Goal: Information Seeking & Learning: Learn about a topic

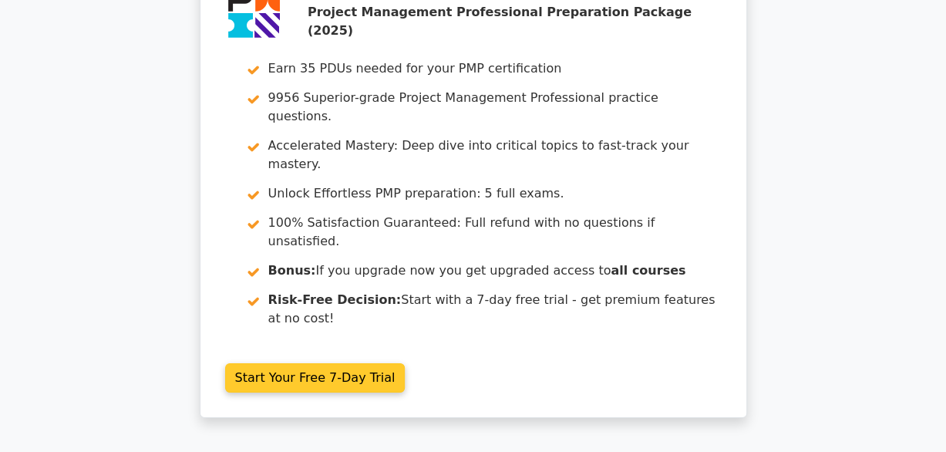
scroll to position [2729, 0]
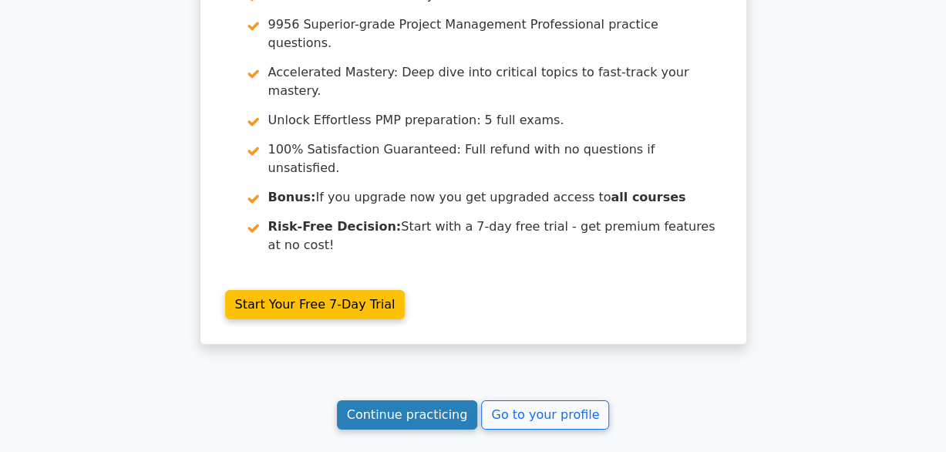
click at [433, 400] on link "Continue practicing" at bounding box center [407, 414] width 141 height 29
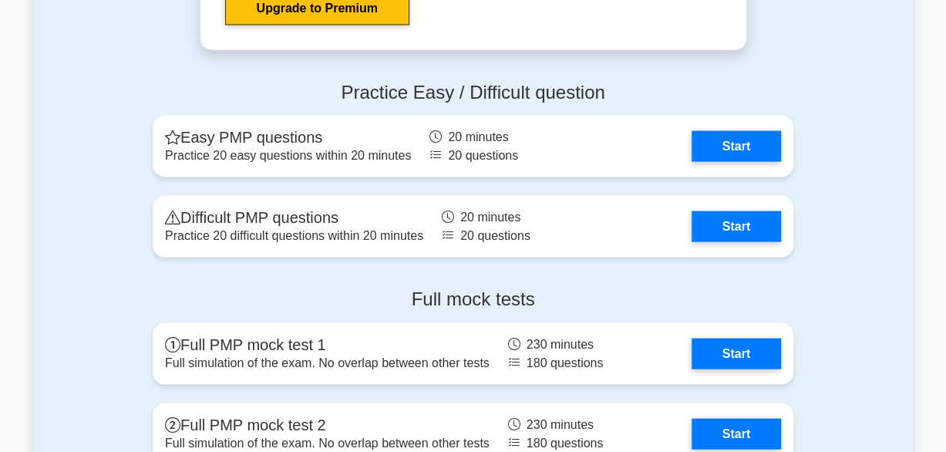
scroll to position [4131, 0]
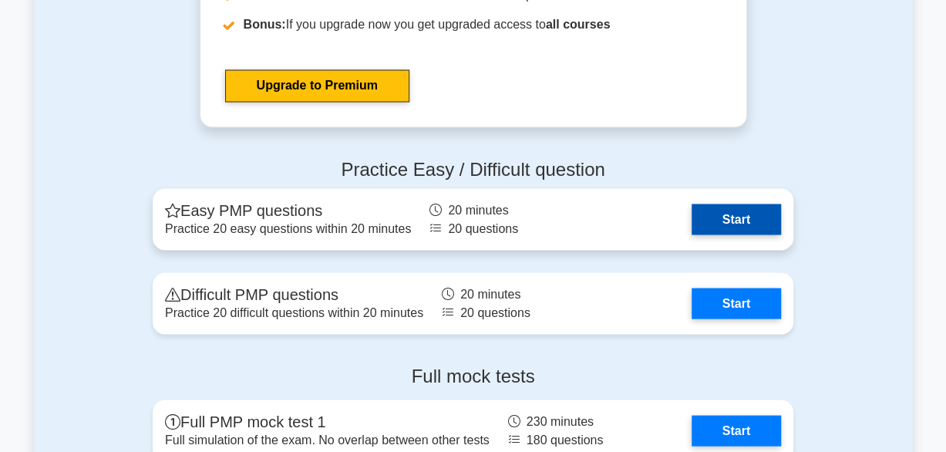
click at [750, 208] on link "Start" at bounding box center [736, 219] width 89 height 31
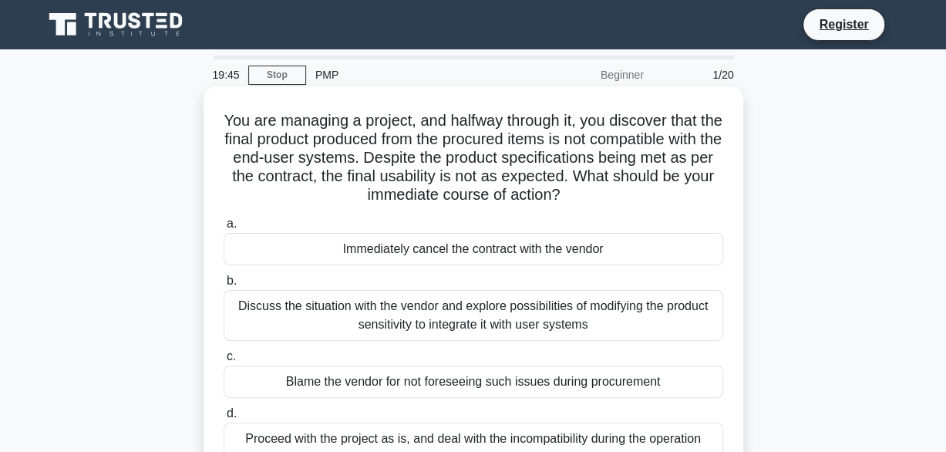
scroll to position [77, 0]
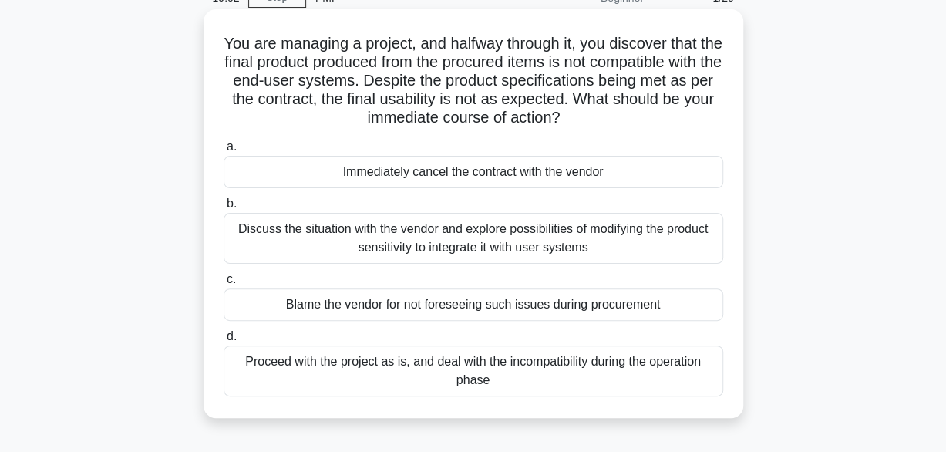
click at [503, 172] on div "Immediately cancel the contract with the vendor" at bounding box center [474, 172] width 500 height 32
click at [224, 152] on input "a. Immediately cancel the contract with the vendor" at bounding box center [224, 147] width 0 height 10
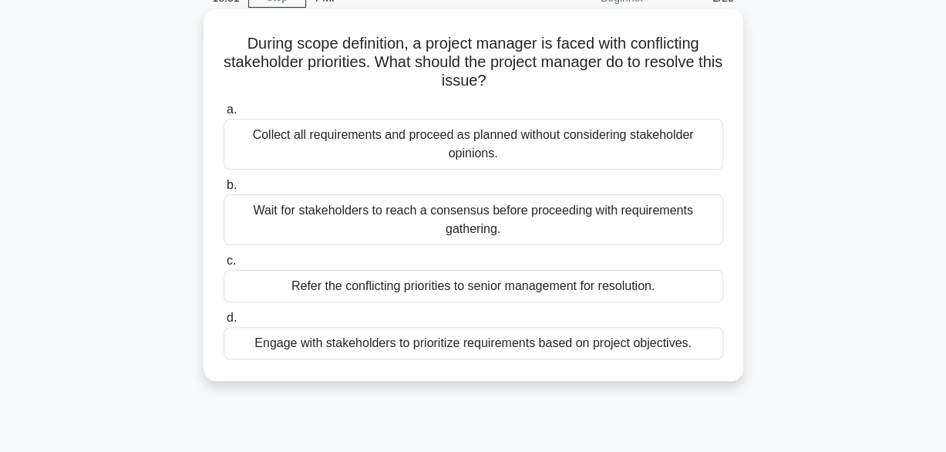
click at [489, 345] on div "Engage with stakeholders to prioritize requirements based on project objectives." at bounding box center [474, 343] width 500 height 32
click at [224, 323] on input "d. Engage with stakeholders to prioritize requirements based on project objecti…" at bounding box center [224, 318] width 0 height 10
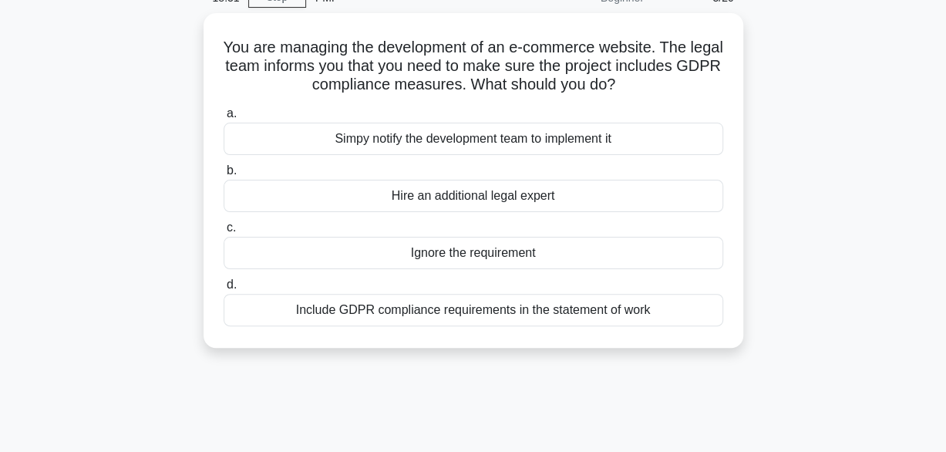
scroll to position [0, 0]
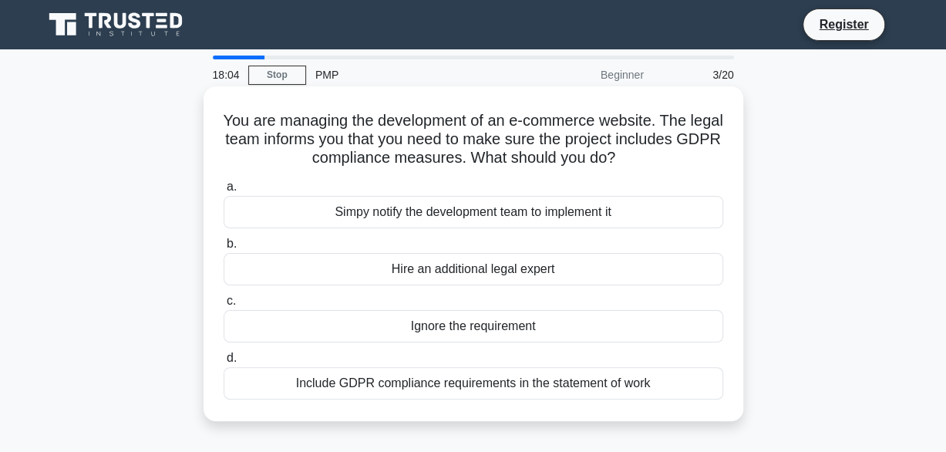
click at [487, 387] on div "Include GDPR compliance requirements in the statement of work" at bounding box center [474, 383] width 500 height 32
click at [224, 363] on input "d. Include GDPR compliance requirements in the statement of work" at bounding box center [224, 358] width 0 height 10
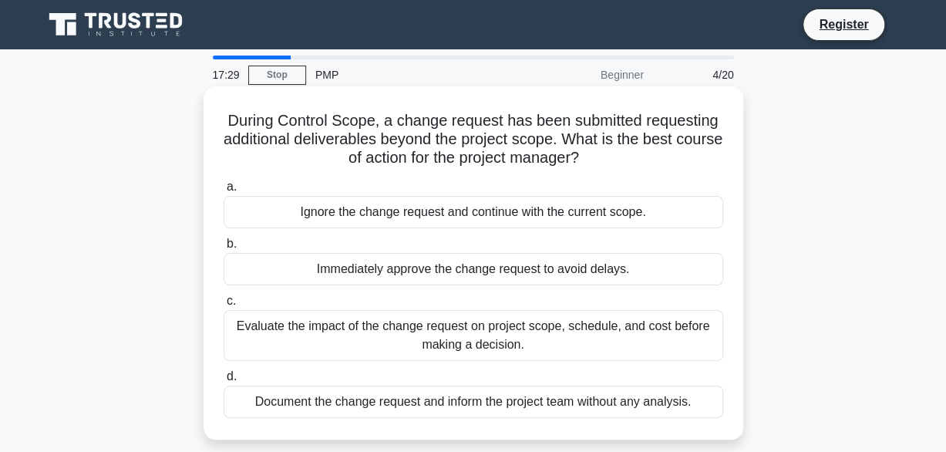
click at [523, 341] on div "Evaluate the impact of the change request on project scope, schedule, and cost …" at bounding box center [474, 335] width 500 height 51
click at [224, 306] on input "c. Evaluate the impact of the change request on project scope, schedule, and co…" at bounding box center [224, 301] width 0 height 10
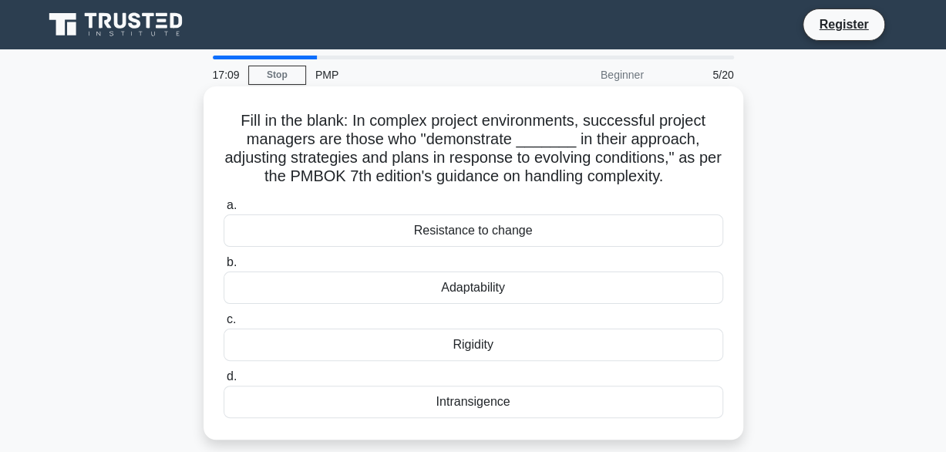
click at [496, 292] on div "Adaptability" at bounding box center [474, 287] width 500 height 32
click at [224, 268] on input "b. Adaptability" at bounding box center [224, 263] width 0 height 10
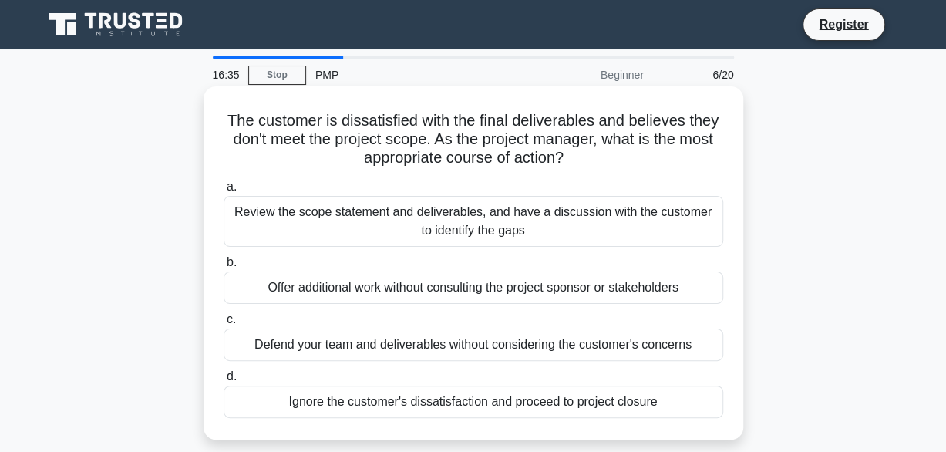
click at [531, 221] on div "Review the scope statement and deliverables, and have a discussion with the cus…" at bounding box center [474, 221] width 500 height 51
click at [224, 192] on input "a. Review the scope statement and deliverables, and have a discussion with the …" at bounding box center [224, 187] width 0 height 10
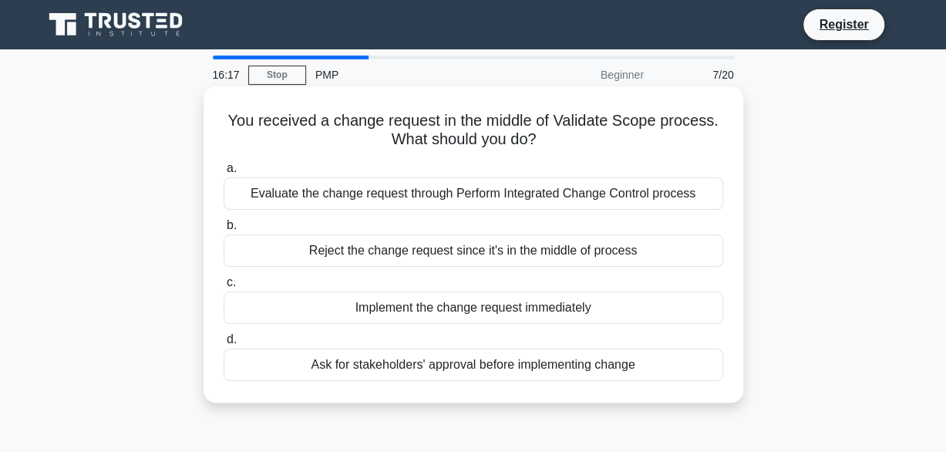
click at [501, 194] on div "Evaluate the change request through Perform Integrated Change Control process" at bounding box center [474, 193] width 500 height 32
click at [224, 173] on input "a. Evaluate the change request through Perform Integrated Change Control process" at bounding box center [224, 168] width 0 height 10
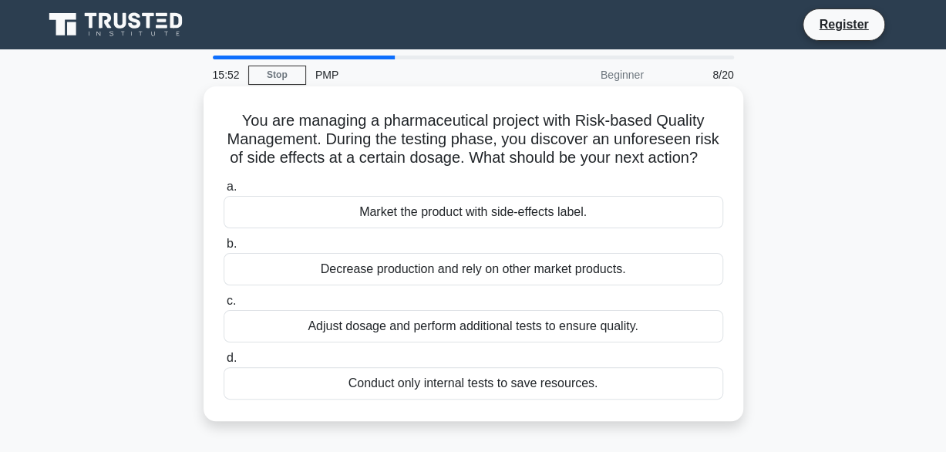
scroll to position [77, 0]
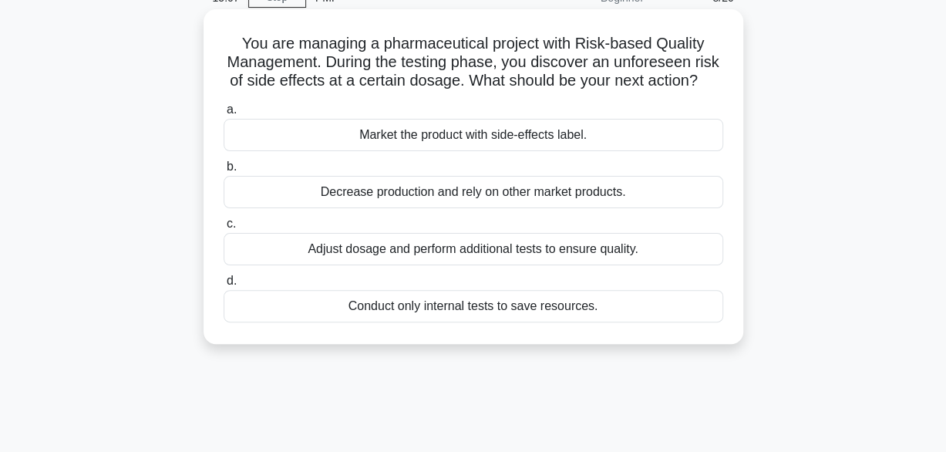
click at [480, 151] on div "Market the product with side-effects label." at bounding box center [474, 135] width 500 height 32
click at [224, 115] on input "a. Market the product with side-effects label." at bounding box center [224, 110] width 0 height 10
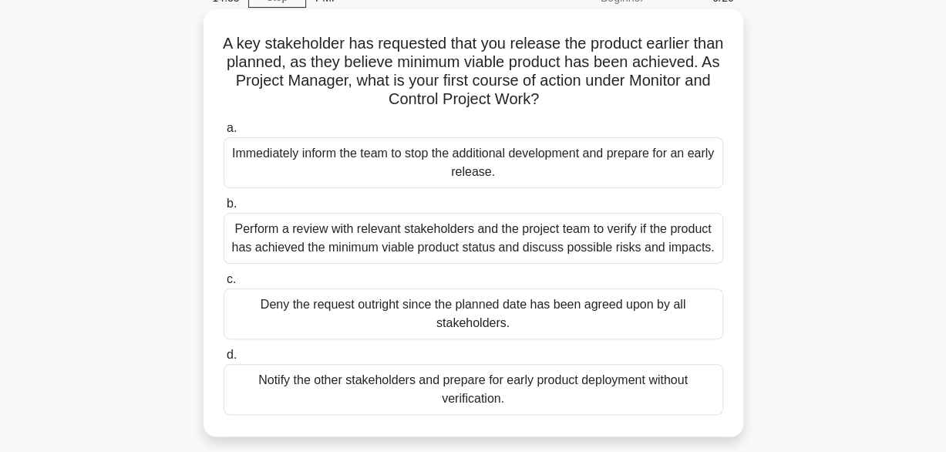
click at [494, 237] on div "Perform a review with relevant stakeholders and the project team to verify if t…" at bounding box center [474, 238] width 500 height 51
click at [224, 209] on input "b. Perform a review with relevant stakeholders and the project team to verify i…" at bounding box center [224, 204] width 0 height 10
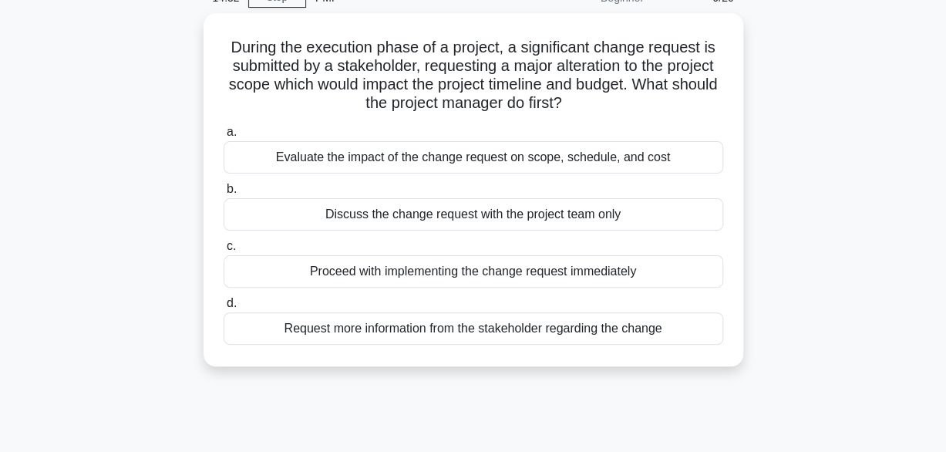
scroll to position [0, 0]
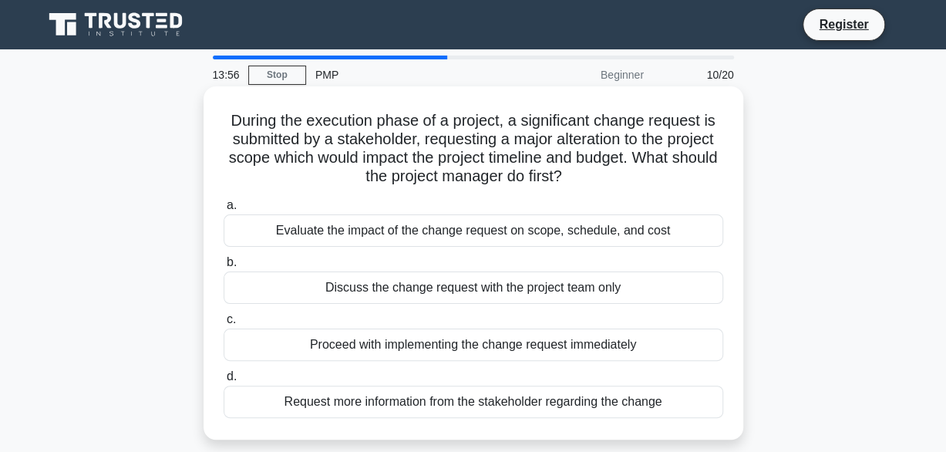
click at [444, 230] on div "Evaluate the impact of the change request on scope, schedule, and cost" at bounding box center [474, 230] width 500 height 32
click at [224, 210] on input "a. Evaluate the impact of the change request on scope, schedule, and cost" at bounding box center [224, 205] width 0 height 10
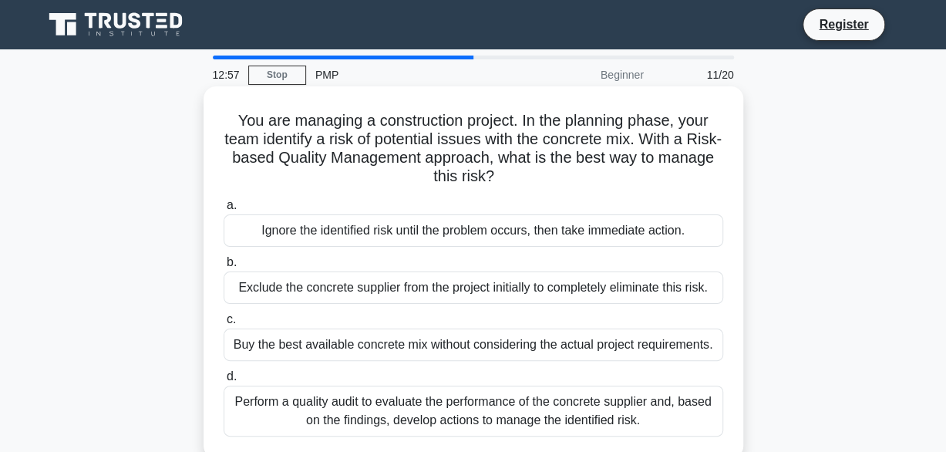
click at [449, 410] on div "Perform a quality audit to evaluate the performance of the concrete supplier an…" at bounding box center [474, 411] width 500 height 51
click at [224, 382] on input "d. Perform a quality audit to evaluate the performance of the concrete supplier…" at bounding box center [224, 377] width 0 height 10
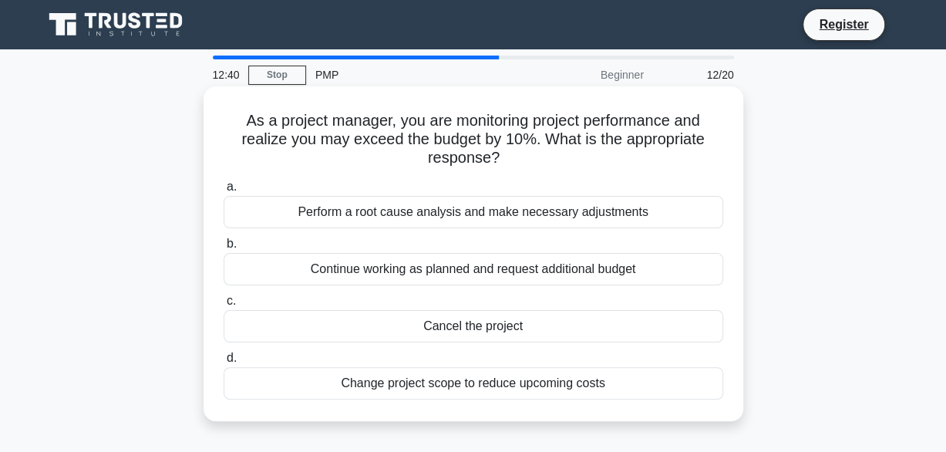
click at [513, 221] on div "Perform a root cause analysis and make necessary adjustments" at bounding box center [474, 212] width 500 height 32
click at [224, 192] on input "a. Perform a root cause analysis and make necessary adjustments" at bounding box center [224, 187] width 0 height 10
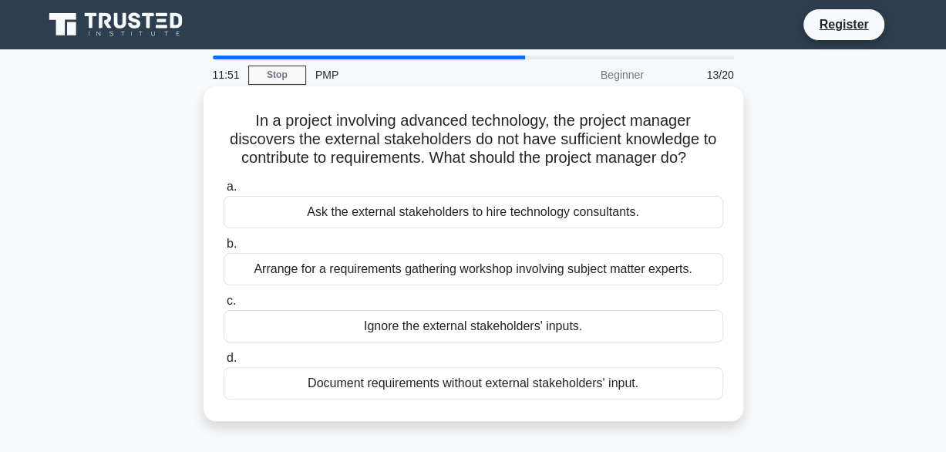
click at [480, 272] on div "Arrange for a requirements gathering workshop involving subject matter experts." at bounding box center [474, 269] width 500 height 32
click at [224, 249] on input "b. Arrange for a requirements gathering workshop involving subject matter exper…" at bounding box center [224, 244] width 0 height 10
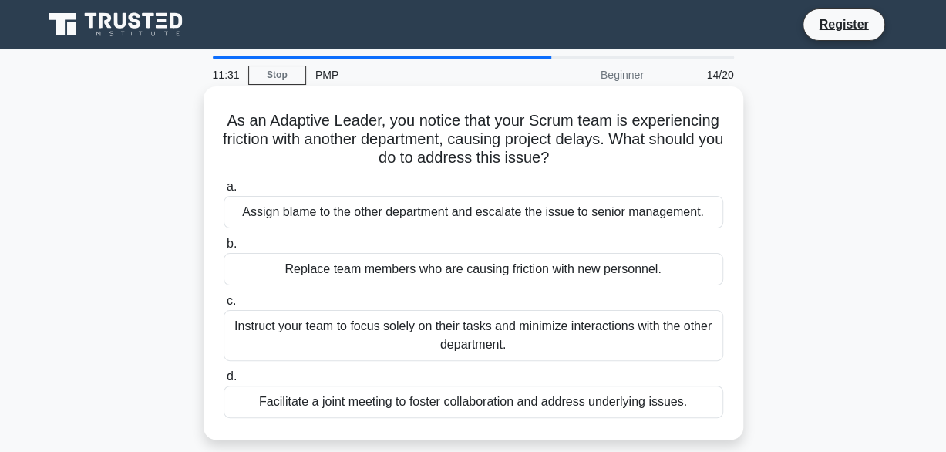
scroll to position [77, 0]
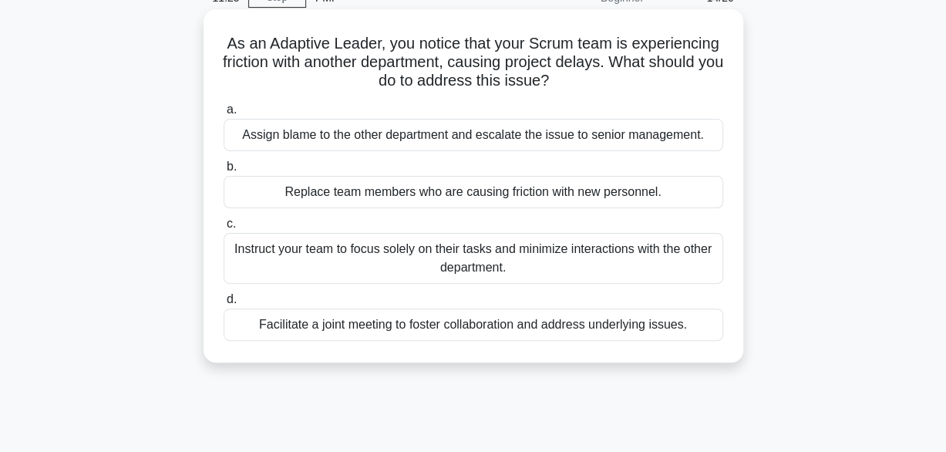
click at [457, 324] on div "Facilitate a joint meeting to foster collaboration and address underlying issue…" at bounding box center [474, 324] width 500 height 32
click at [224, 305] on input "d. Facilitate a joint meeting to foster collaboration and address underlying is…" at bounding box center [224, 300] width 0 height 10
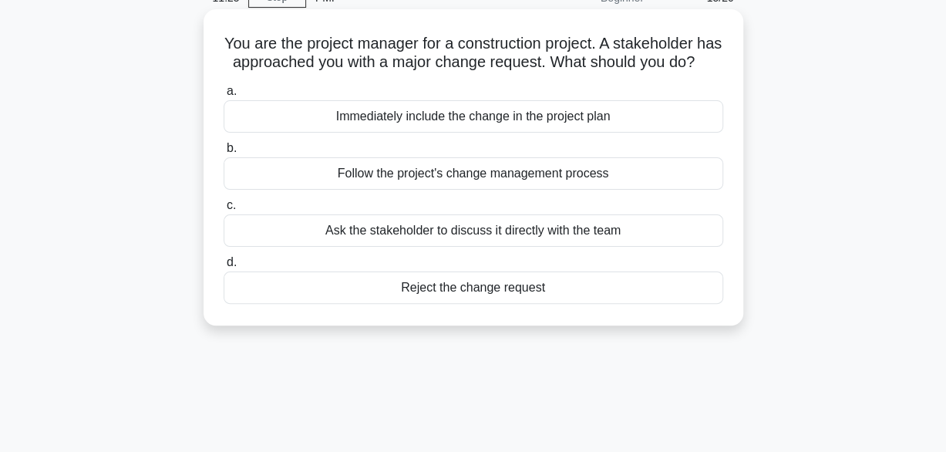
scroll to position [0, 0]
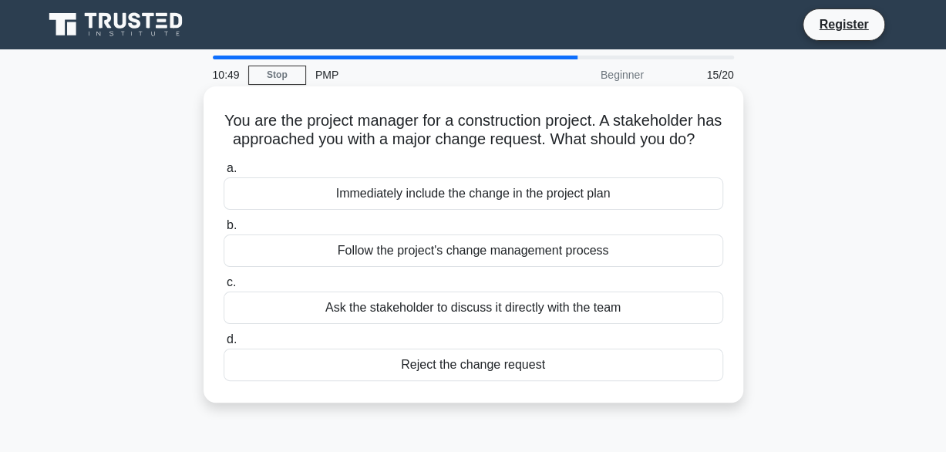
click at [500, 267] on div "Follow the project's change management process" at bounding box center [474, 250] width 500 height 32
click at [224, 231] on input "b. Follow the project's change management process" at bounding box center [224, 226] width 0 height 10
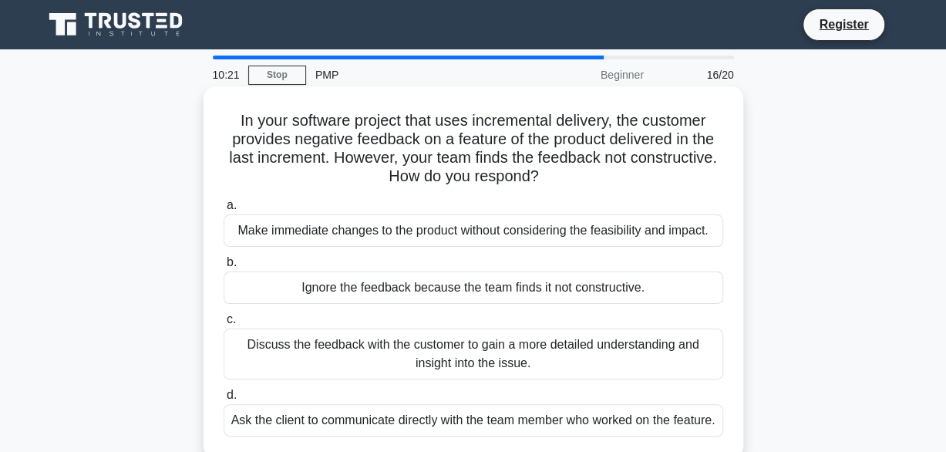
scroll to position [77, 0]
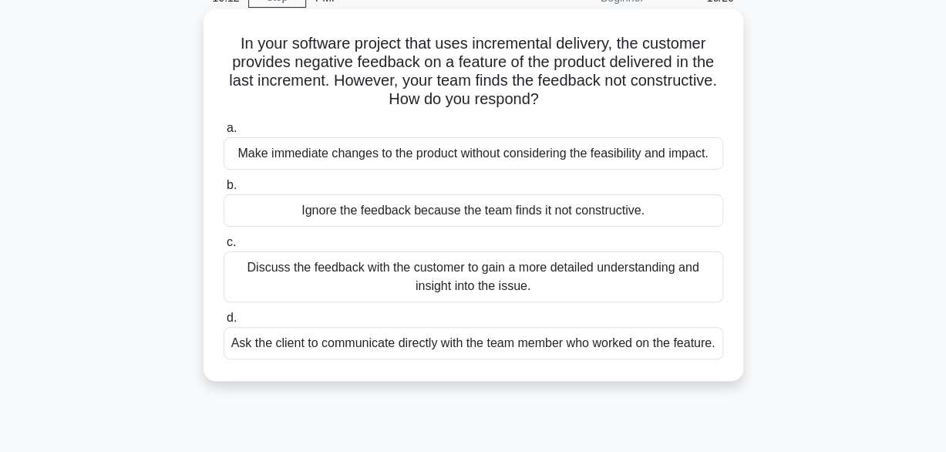
click at [548, 282] on div "Discuss the feedback with the customer to gain a more detailed understanding an…" at bounding box center [474, 276] width 500 height 51
click at [224, 247] on input "c. Discuss the feedback with the customer to gain a more detailed understanding…" at bounding box center [224, 242] width 0 height 10
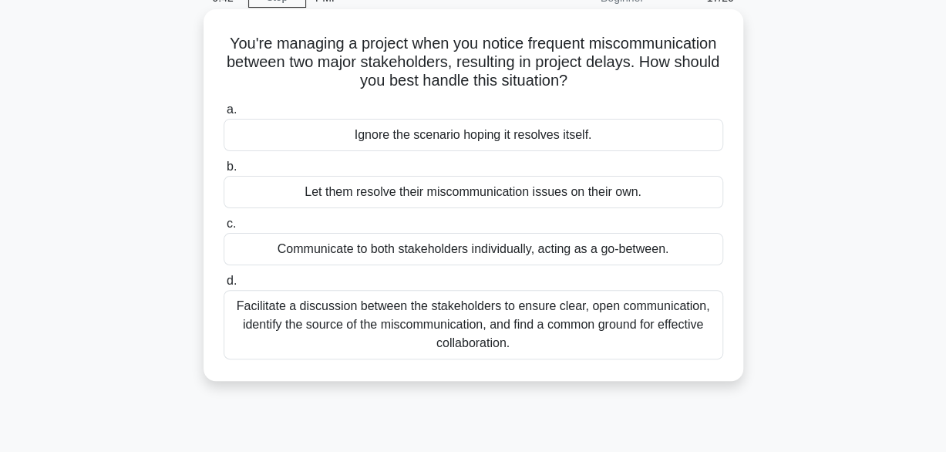
click at [528, 318] on div "Facilitate a discussion between the stakeholders to ensure clear, open communic…" at bounding box center [474, 324] width 500 height 69
click at [224, 286] on input "d. Facilitate a discussion between the stakeholders to ensure clear, open commu…" at bounding box center [224, 281] width 0 height 10
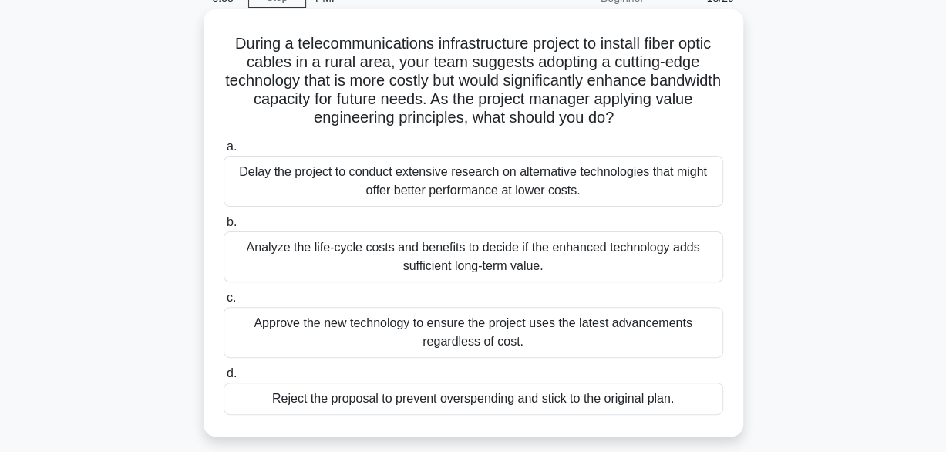
click at [480, 264] on div "Analyze the life-cycle costs and benefits to decide if the enhanced technology …" at bounding box center [474, 256] width 500 height 51
click at [224, 227] on input "b. Analyze the life-cycle costs and benefits to decide if the enhanced technolo…" at bounding box center [224, 222] width 0 height 10
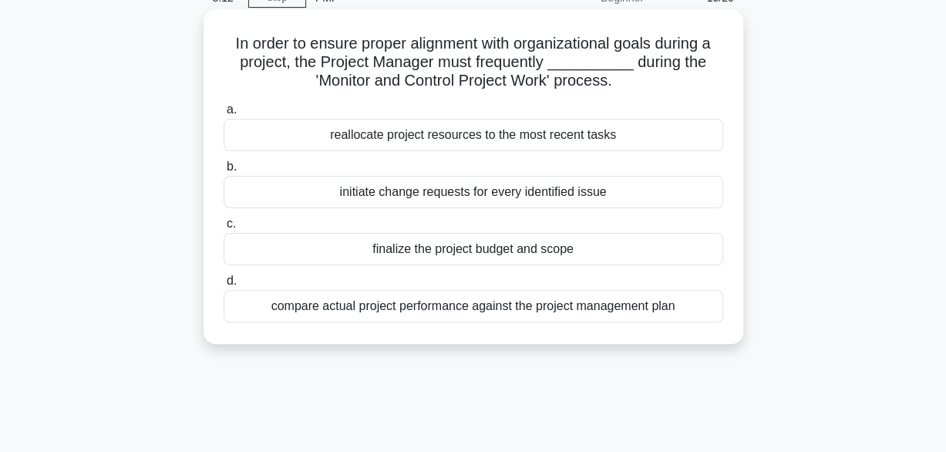
click at [474, 305] on div "compare actual project performance against the project management plan" at bounding box center [474, 306] width 500 height 32
click at [224, 286] on input "d. compare actual project performance against the project management plan" at bounding box center [224, 281] width 0 height 10
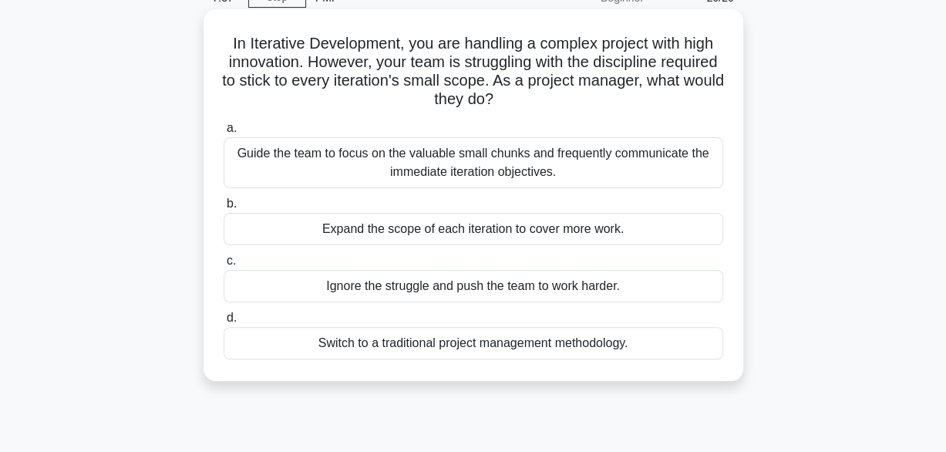
click at [463, 162] on div "Guide the team to focus on the valuable small chunks and frequently communicate…" at bounding box center [474, 162] width 500 height 51
click at [224, 133] on input "a. Guide the team to focus on the valuable small chunks and frequently communic…" at bounding box center [224, 128] width 0 height 10
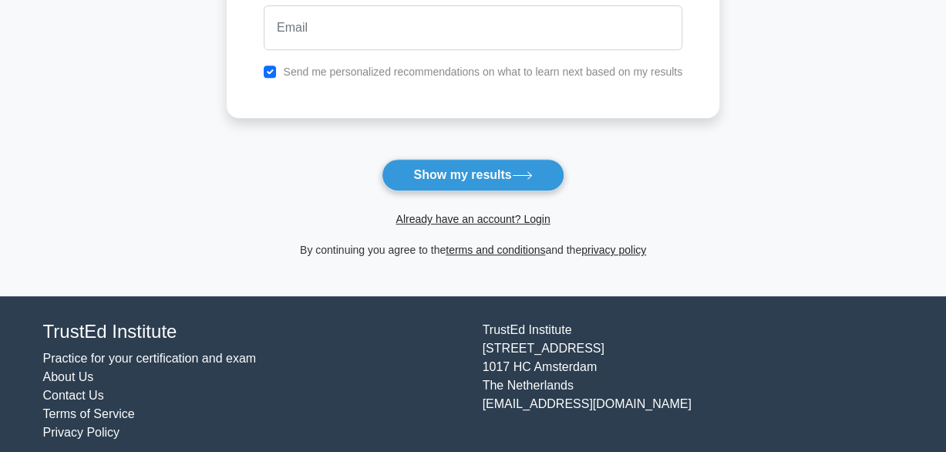
scroll to position [77, 0]
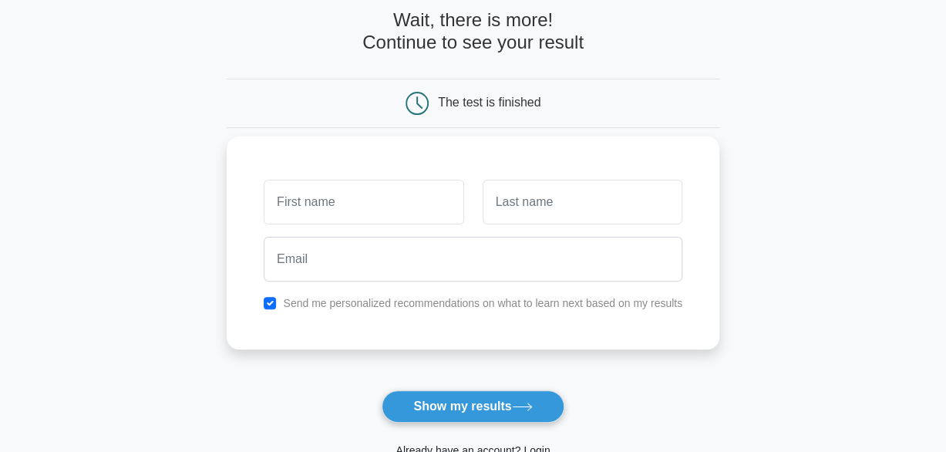
click at [294, 210] on input "text" at bounding box center [364, 202] width 200 height 45
type input "[PERSON_NAME]"
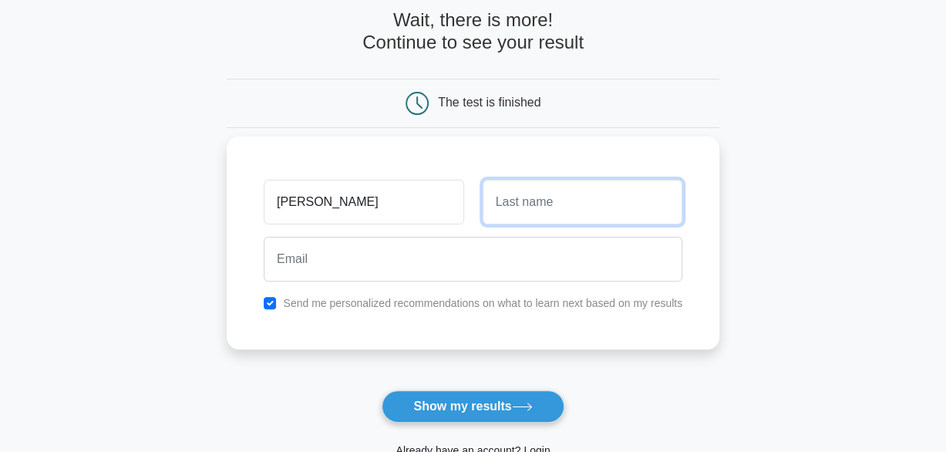
type input "McCamlie"
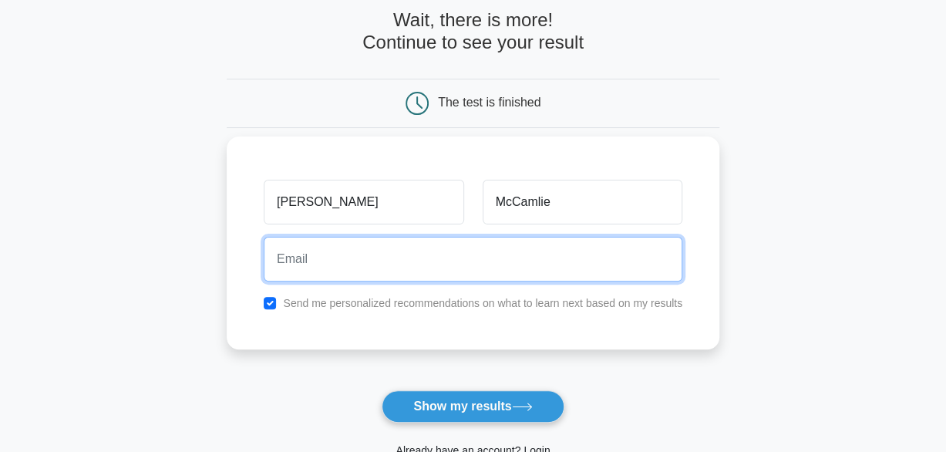
type input "[PERSON_NAME][EMAIL_ADDRESS][DOMAIN_NAME]"
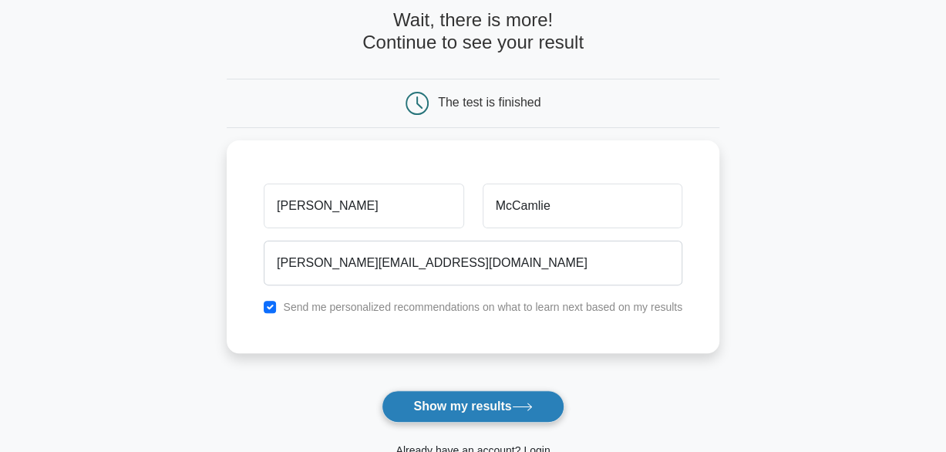
click at [465, 402] on button "Show my results" at bounding box center [473, 406] width 182 height 32
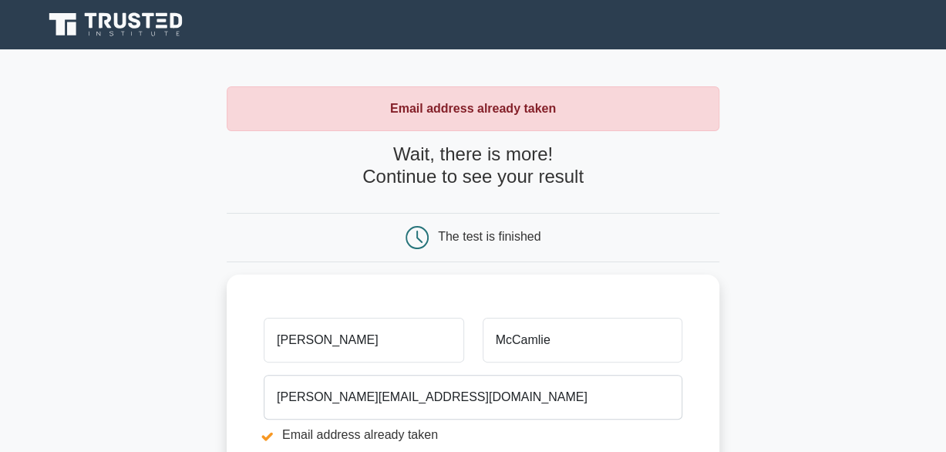
scroll to position [154, 0]
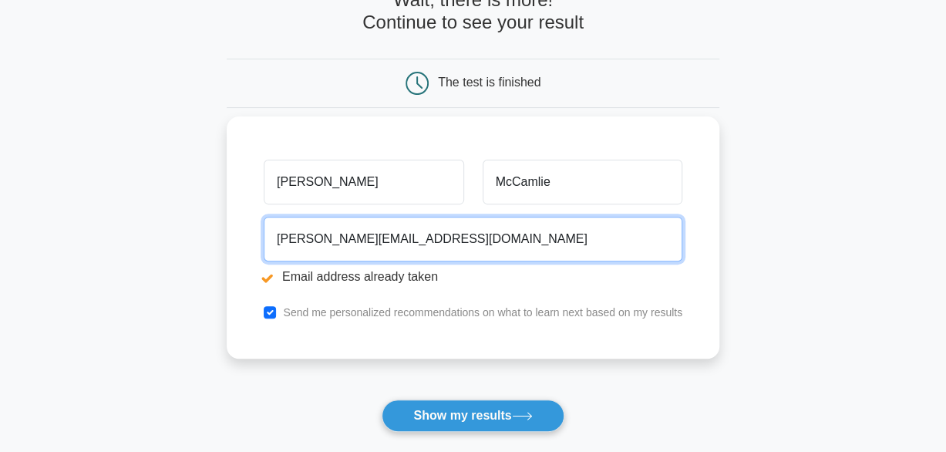
click at [433, 239] on input "[PERSON_NAME][EMAIL_ADDRESS][DOMAIN_NAME]" at bounding box center [473, 239] width 419 height 45
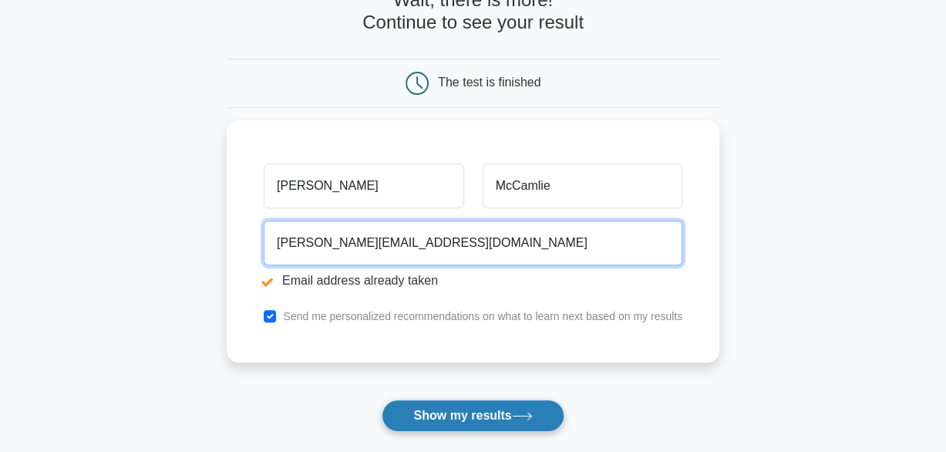
type input "[PERSON_NAME][EMAIL_ADDRESS][DOMAIN_NAME]"
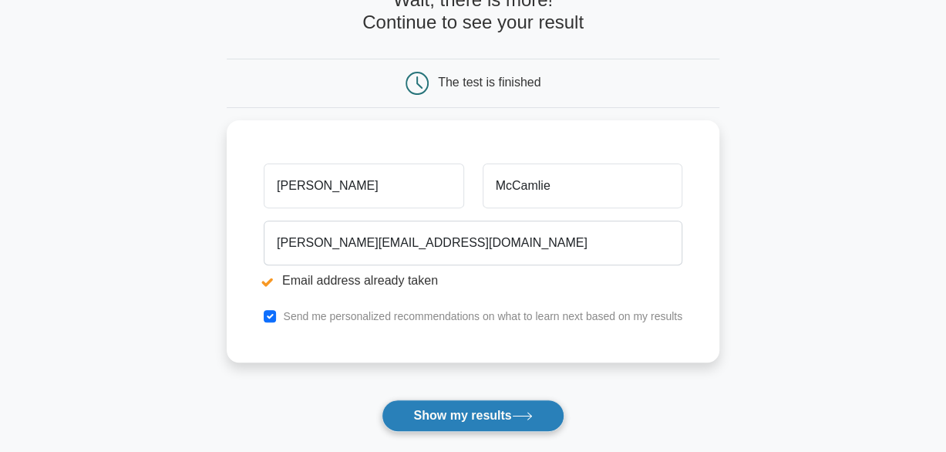
click at [500, 412] on button "Show my results" at bounding box center [473, 415] width 182 height 32
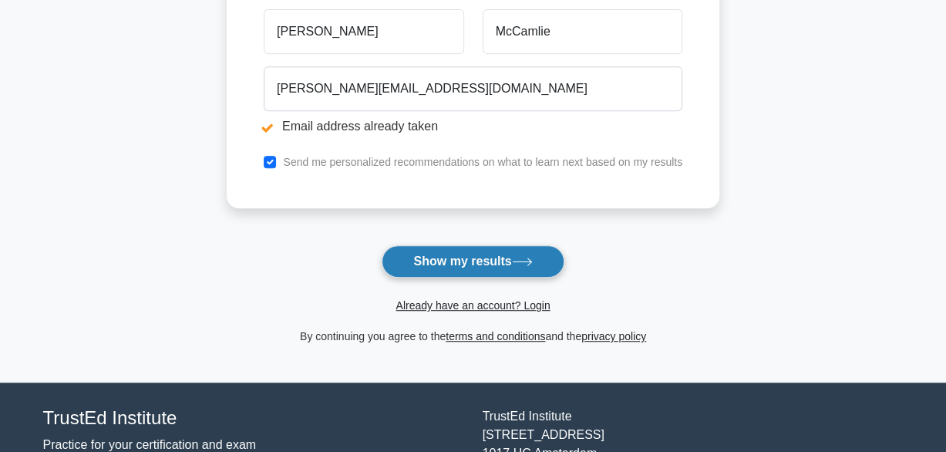
scroll to position [407, 0]
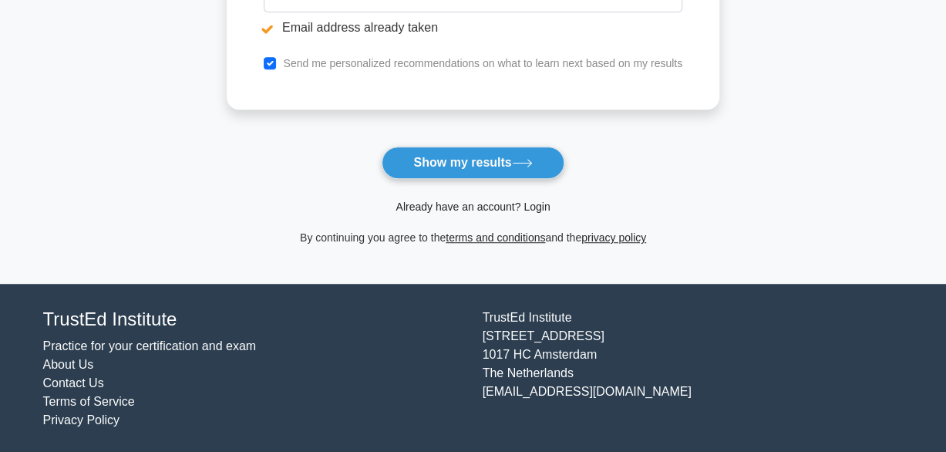
click at [539, 203] on link "Already have an account? Login" at bounding box center [473, 206] width 154 height 12
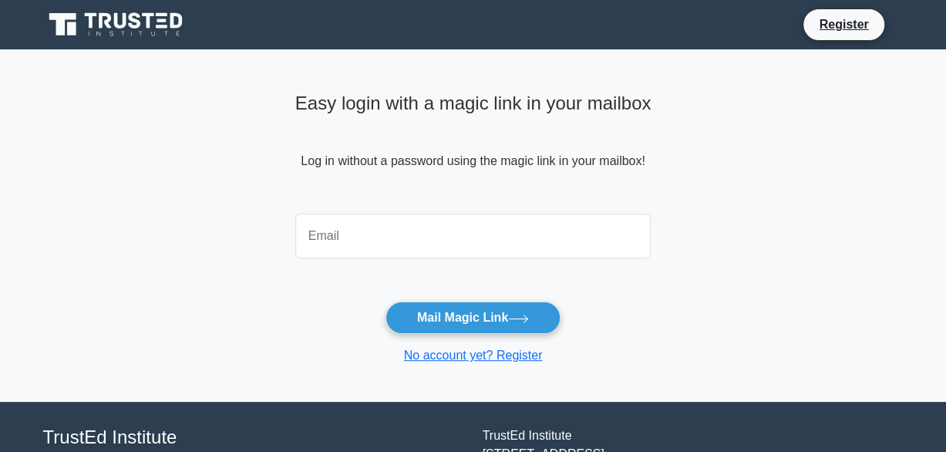
click at [298, 240] on input "email" at bounding box center [473, 236] width 356 height 45
type input "[PERSON_NAME][EMAIL_ADDRESS][DOMAIN_NAME]"
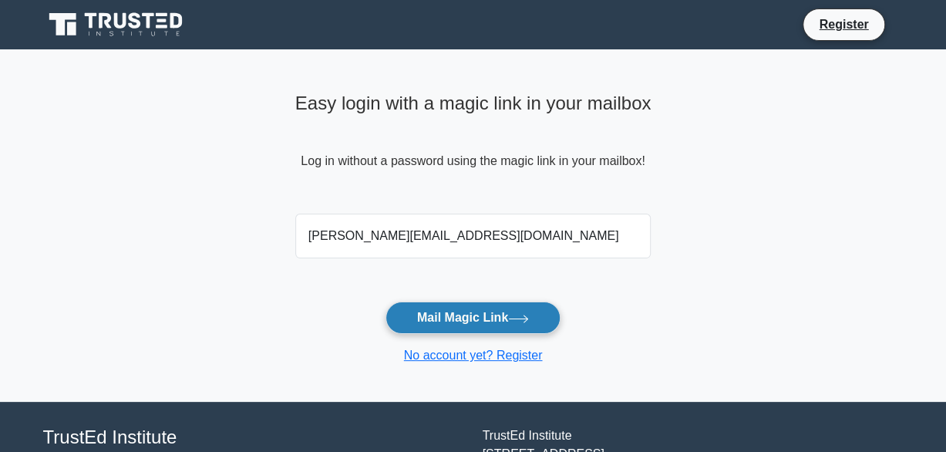
click at [448, 314] on button "Mail Magic Link" at bounding box center [473, 317] width 175 height 32
